Goal: Task Accomplishment & Management: Manage account settings

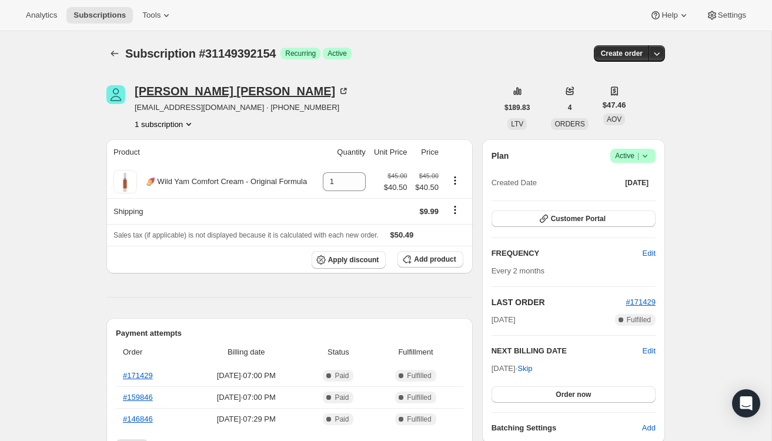
click at [142, 96] on div "Cynthia Whitaker" at bounding box center [242, 91] width 215 height 12
click at [166, 95] on div "Cynthia Whitaker" at bounding box center [242, 91] width 215 height 12
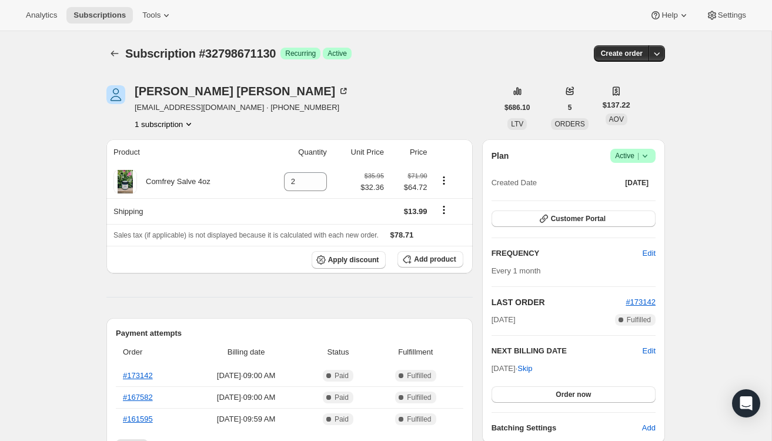
click at [132, 56] on span "Subscription #32798671130" at bounding box center [200, 53] width 151 height 13
click at [150, 91] on div "[PERSON_NAME]" at bounding box center [242, 91] width 215 height 12
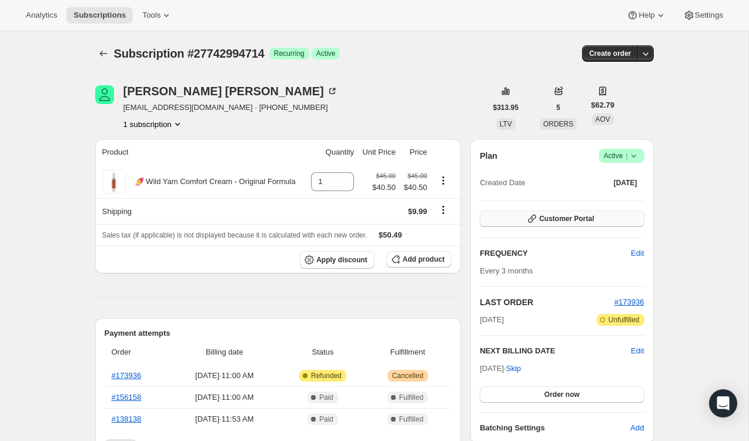
click at [520, 217] on button "Customer Portal" at bounding box center [562, 219] width 164 height 16
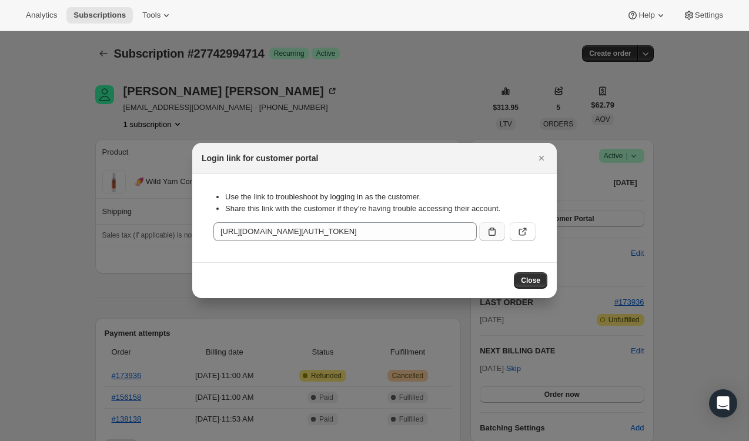
click at [483, 233] on button ":rc0:" at bounding box center [492, 231] width 26 height 19
